Goal: Task Accomplishment & Management: Use online tool/utility

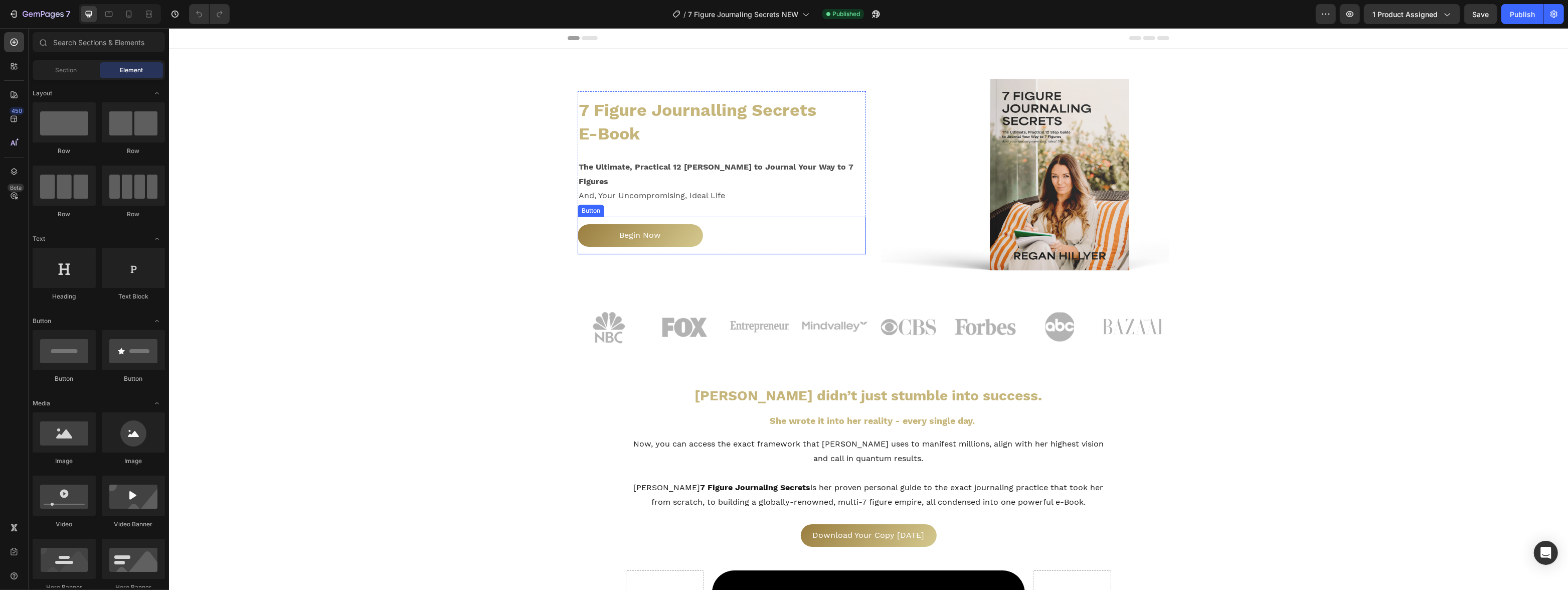
click at [745, 235] on div "Begin Now Button" at bounding box center [721, 236] width 288 height 38
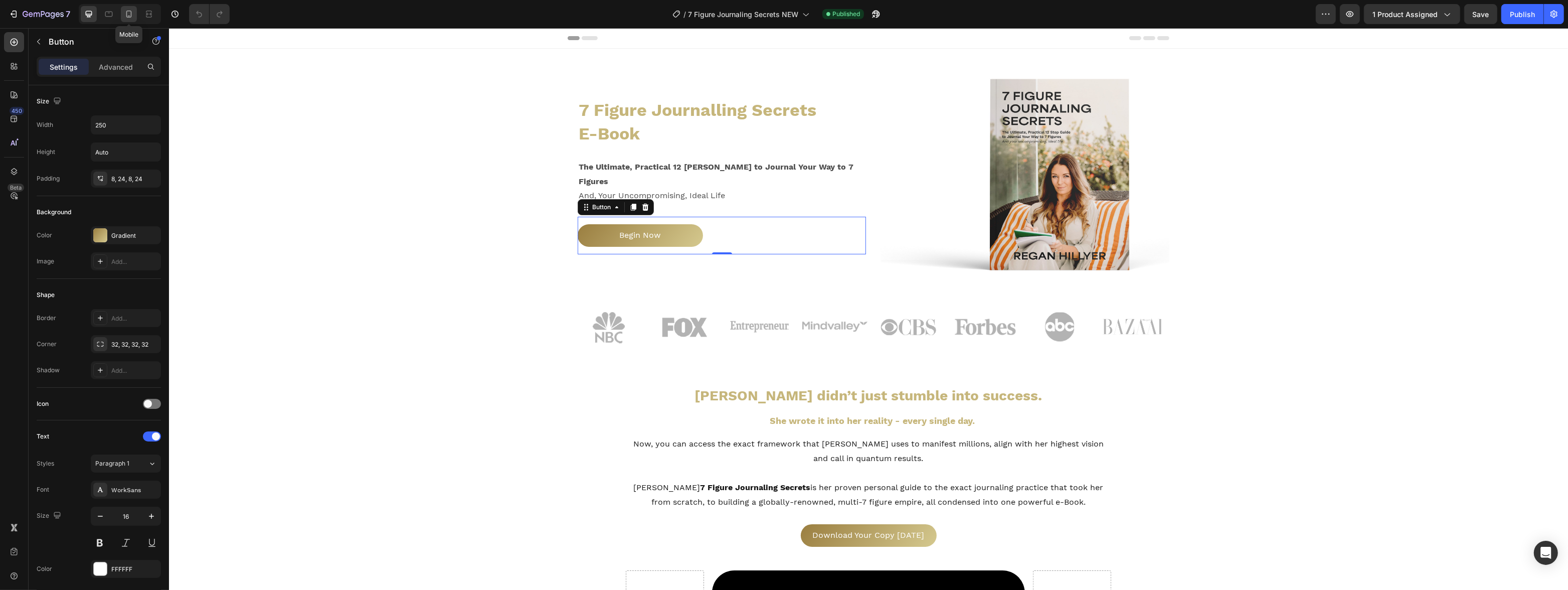
click at [132, 12] on icon at bounding box center [128, 14] width 10 height 10
type input "14"
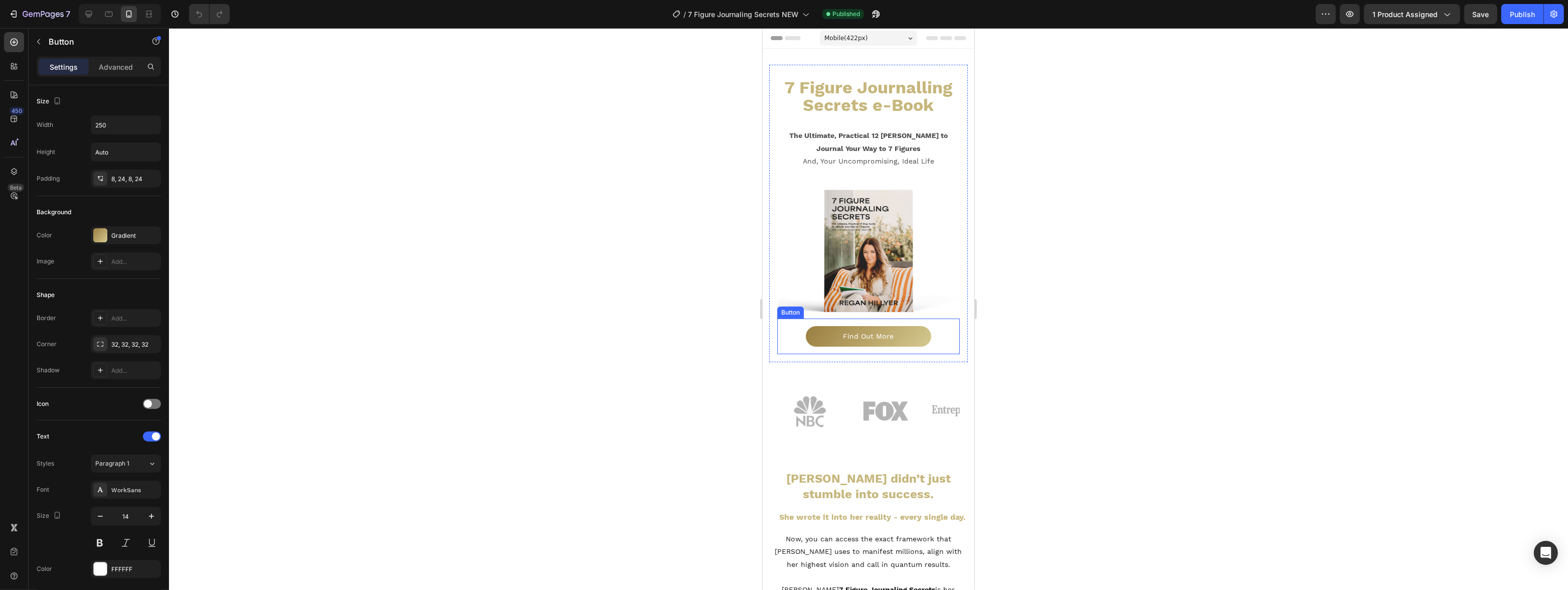
click at [944, 322] on div "Find Out More Button" at bounding box center [868, 336] width 183 height 36
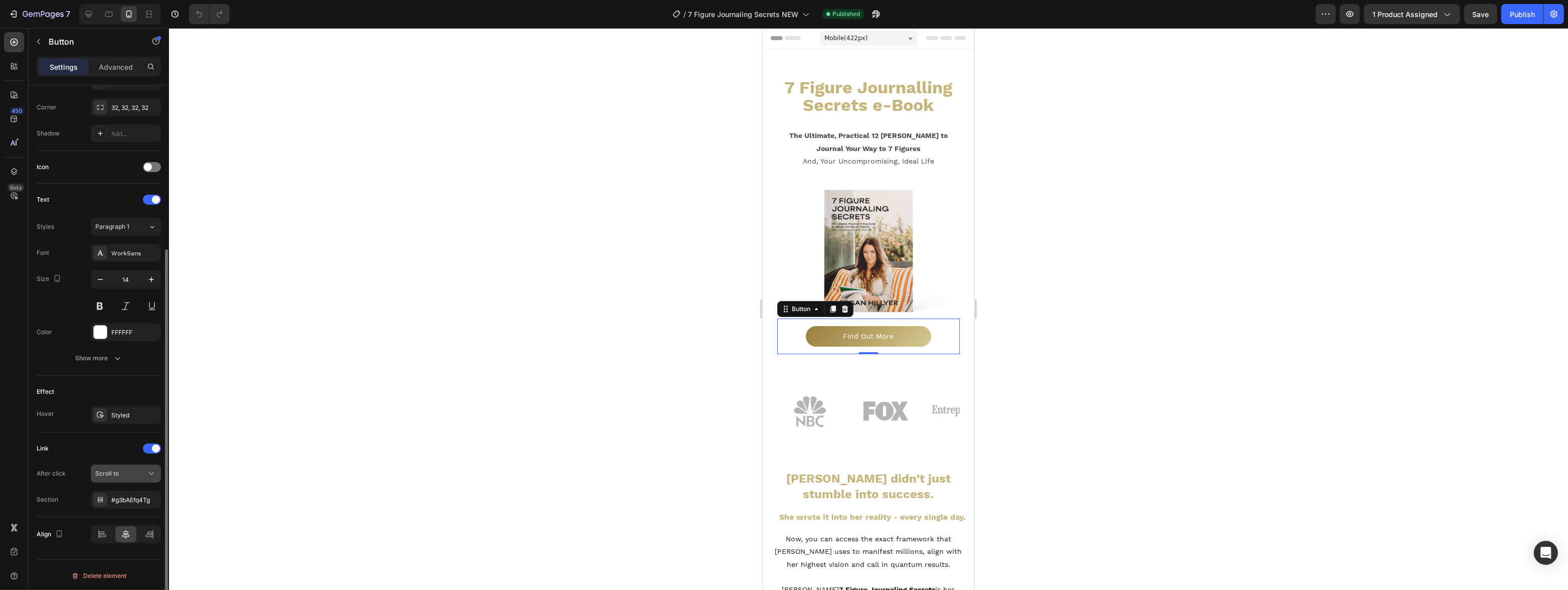
click at [147, 476] on icon at bounding box center [151, 473] width 10 height 10
click at [143, 473] on div "Scroll to" at bounding box center [120, 473] width 51 height 9
click at [144, 501] on div "#g3bAEfq4Tg" at bounding box center [126, 499] width 70 height 18
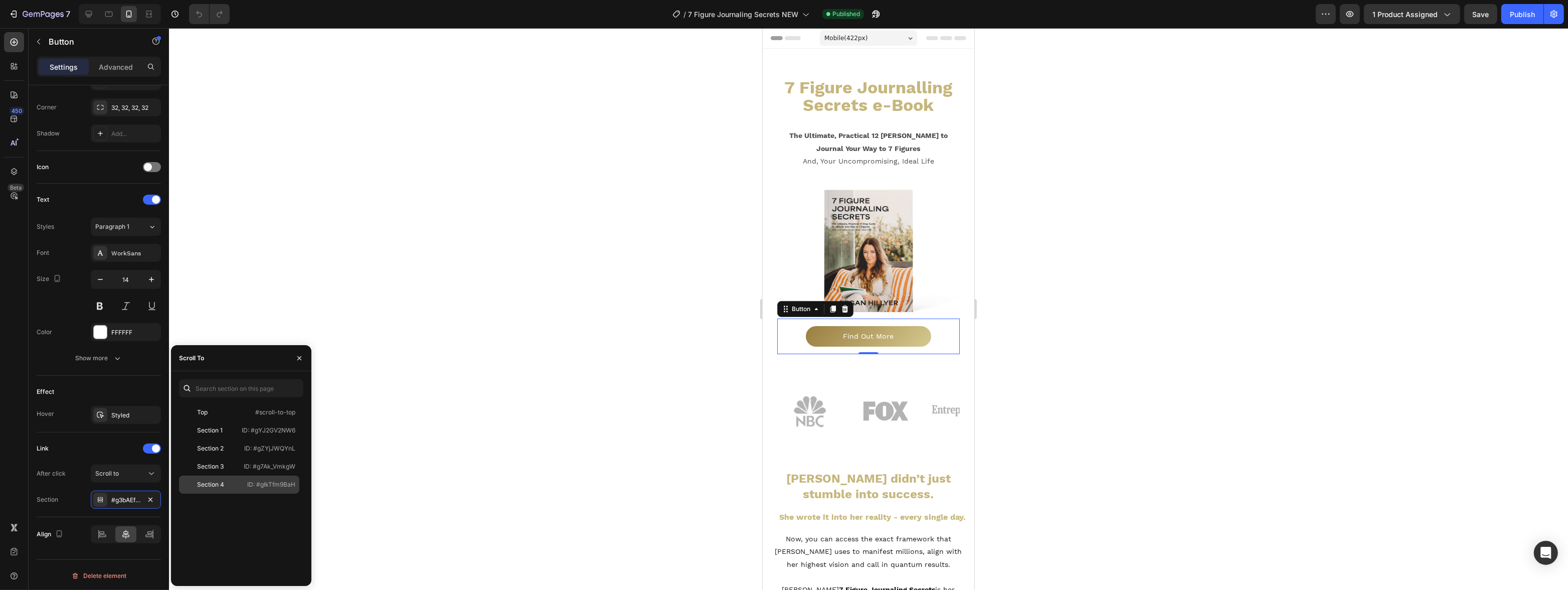
click at [227, 490] on div "Section 4 ID: #gIkTfm9BaH" at bounding box center [239, 484] width 120 height 18
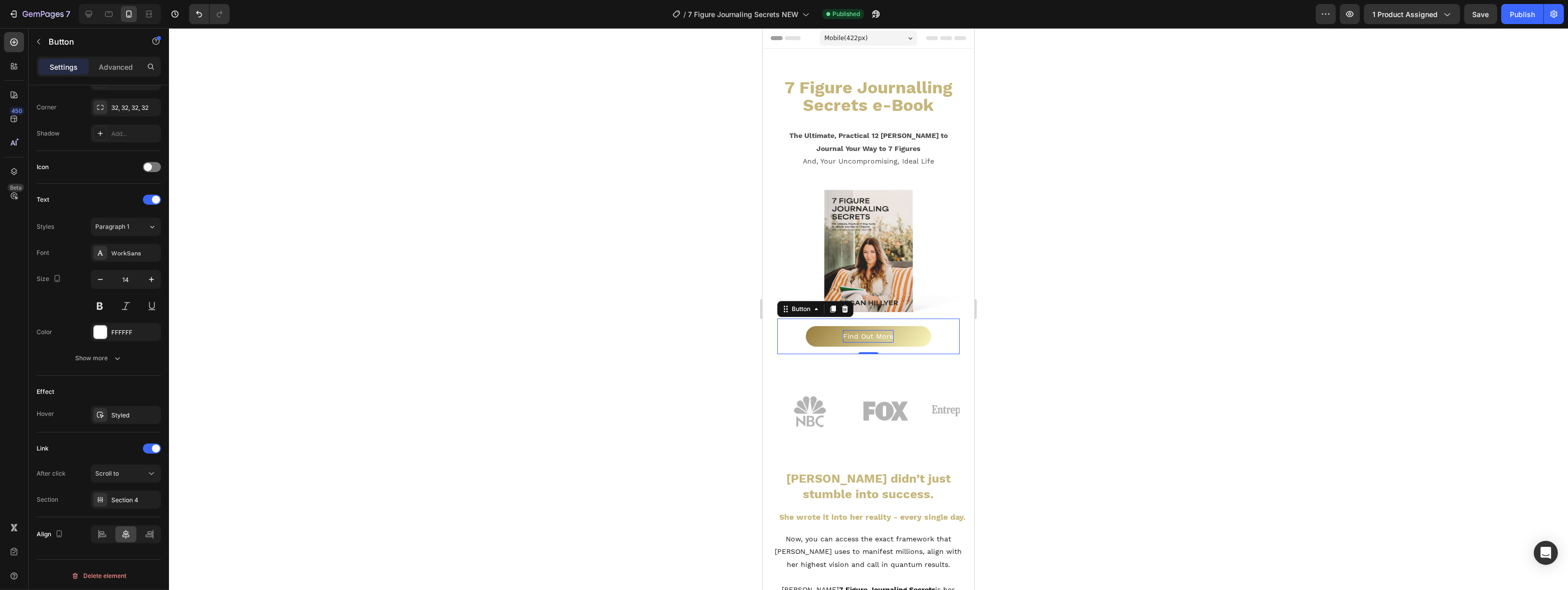
click at [877, 330] on p "Find Out More" at bounding box center [868, 336] width 50 height 12
click at [1321, 190] on div at bounding box center [868, 308] width 1399 height 562
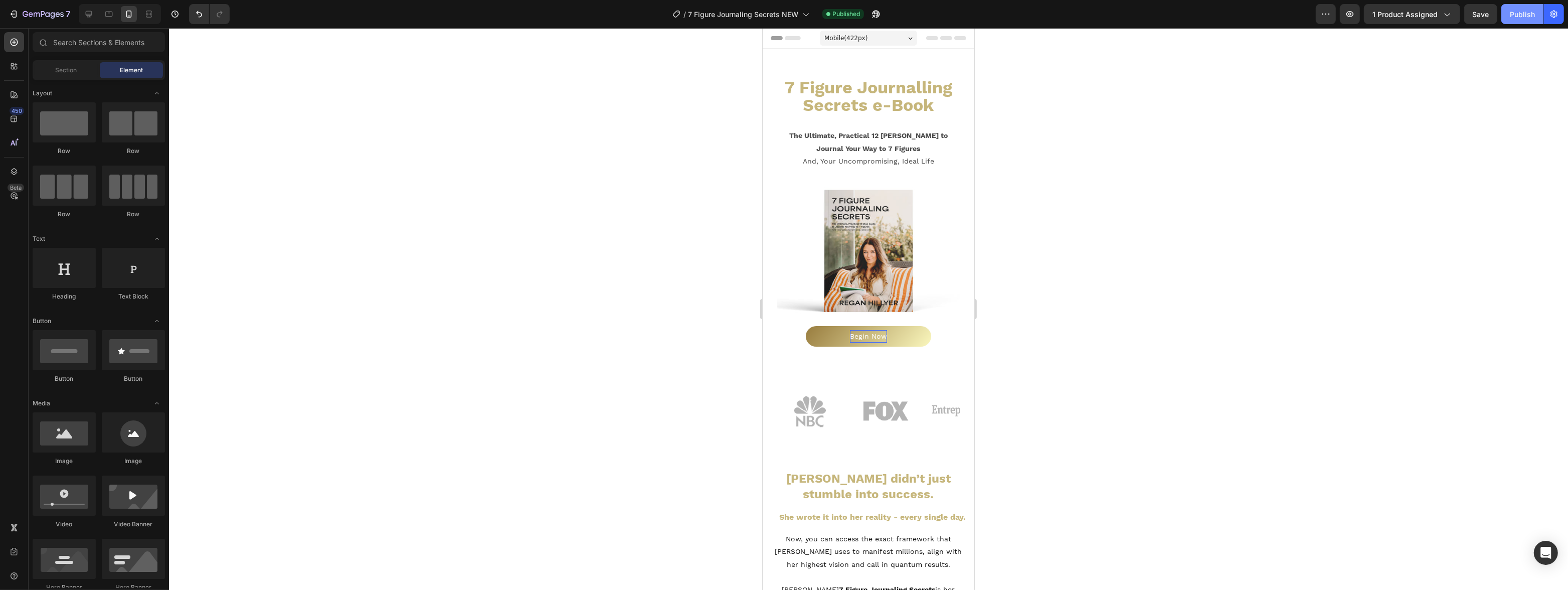
click at [1530, 20] on button "Publish" at bounding box center [1522, 14] width 42 height 20
click at [1484, 21] on button "Save" at bounding box center [1480, 14] width 33 height 20
click at [34, 14] on icon "button" at bounding box center [36, 14] width 6 height 5
